Goal: Task Accomplishment & Management: Use online tool/utility

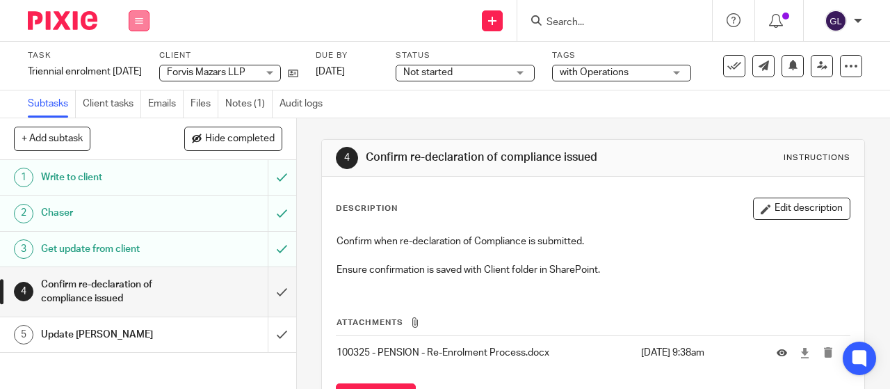
scroll to position [66, 0]
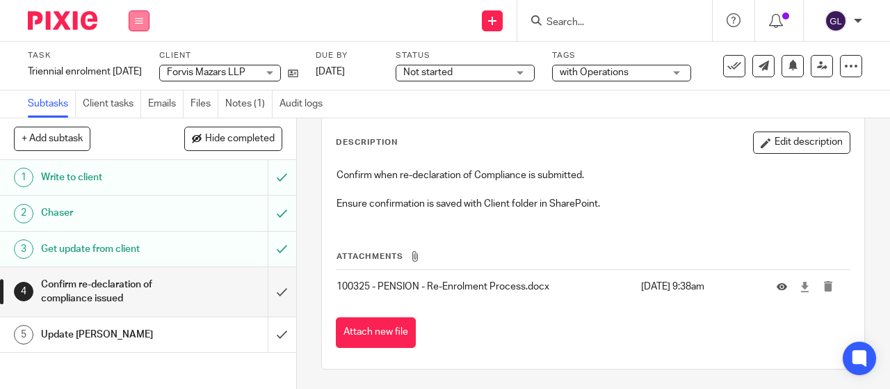
click at [143, 22] on button at bounding box center [139, 20] width 21 height 21
click at [336, 69] on link "[DATE]" at bounding box center [347, 72] width 63 height 15
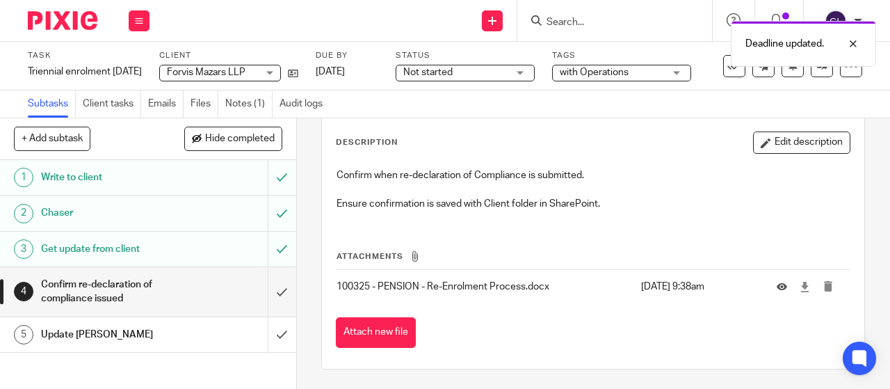
click at [453, 74] on span "Not started" at bounding box center [427, 72] width 49 height 10
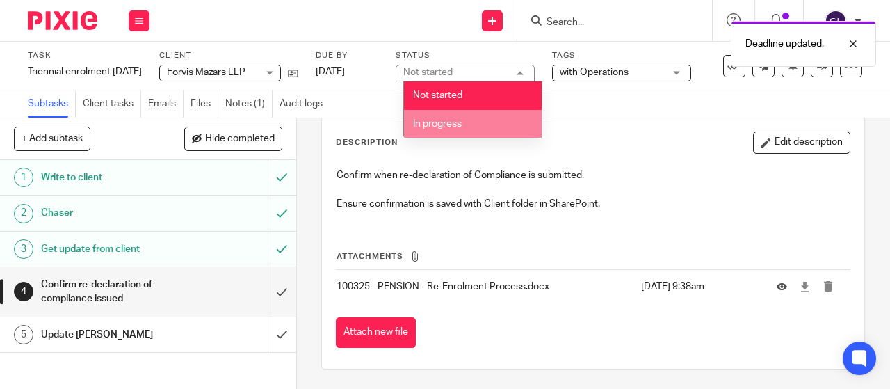
click at [449, 120] on span "In progress" at bounding box center [437, 124] width 49 height 10
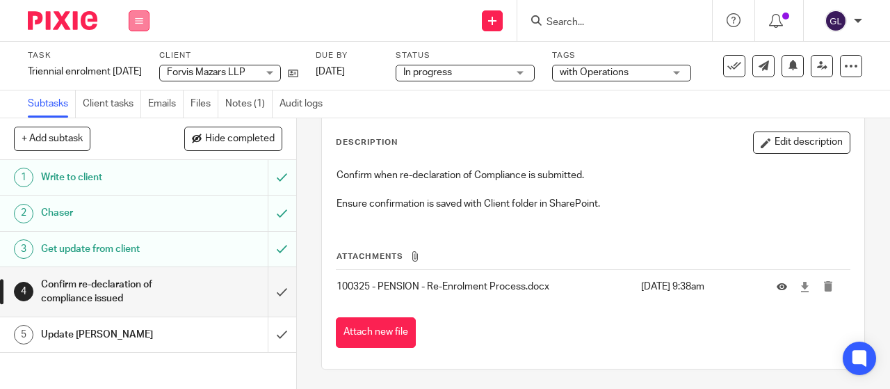
click at [135, 24] on icon at bounding box center [139, 21] width 8 height 8
click at [125, 66] on link "Work" at bounding box center [132, 65] width 24 height 10
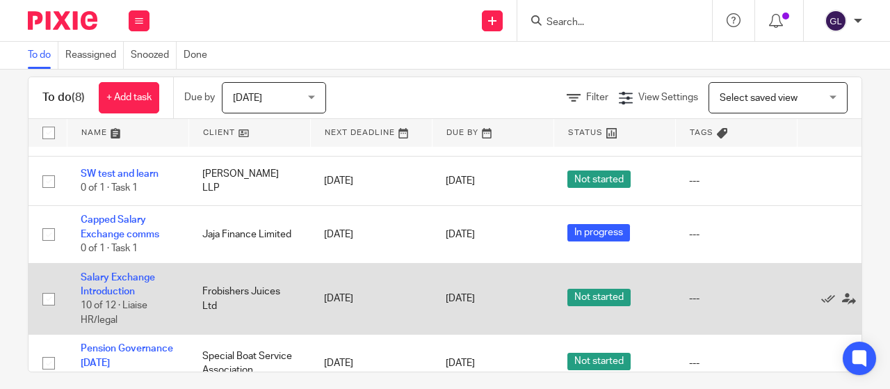
scroll to position [31, 0]
